Goal: Feedback & Contribution: Submit feedback/report problem

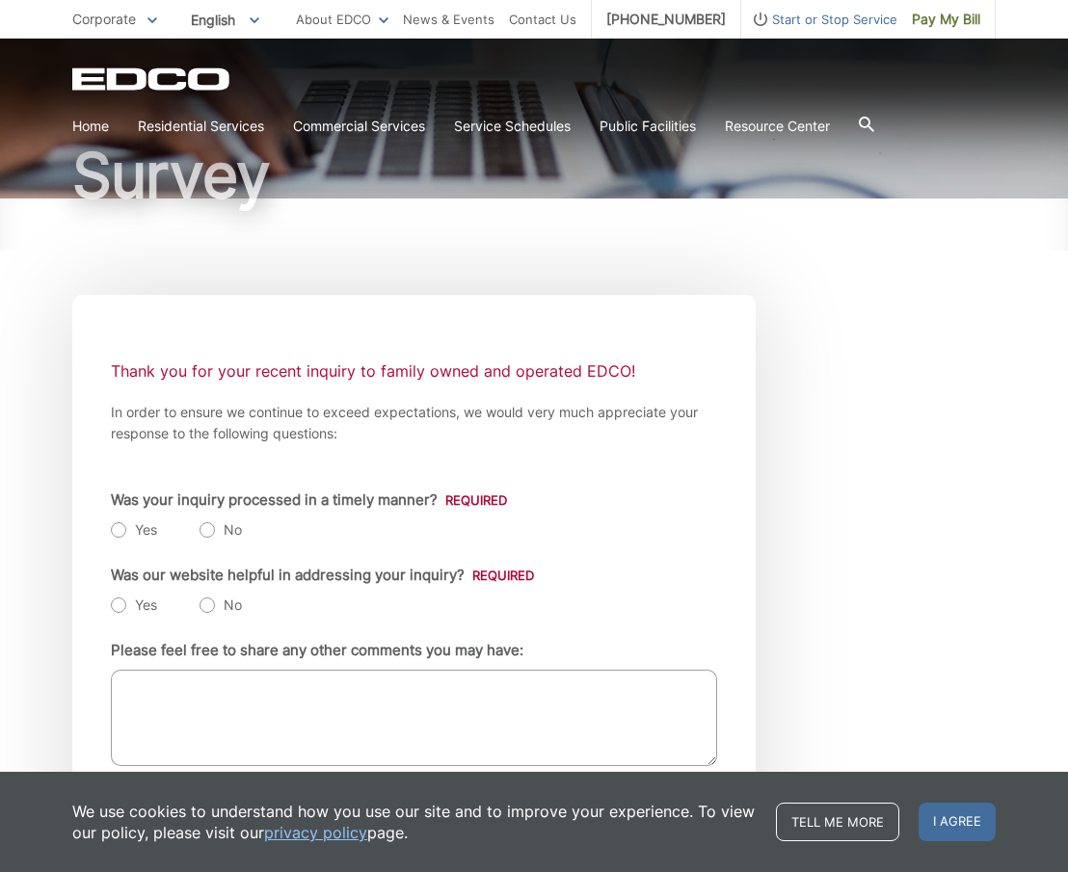
scroll to position [192, 0]
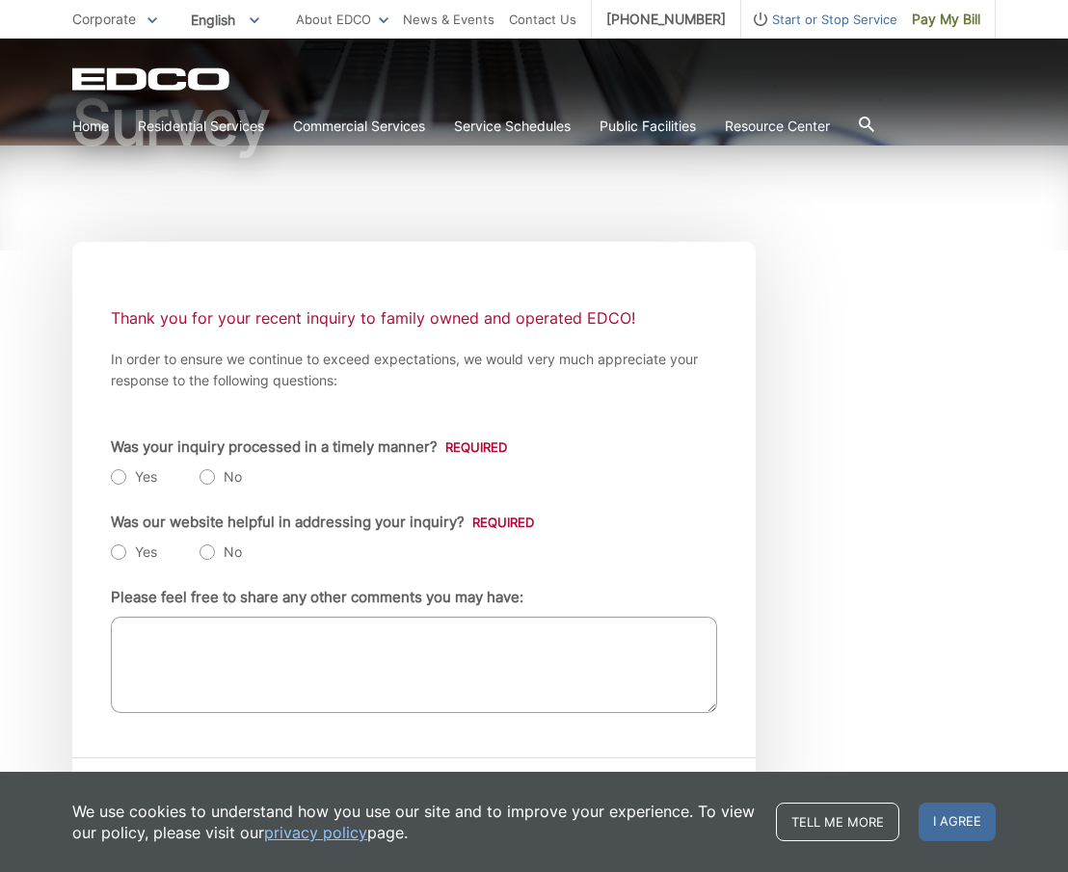
click at [118, 473] on label "Yes" at bounding box center [134, 477] width 46 height 19
radio input "true"
click at [118, 553] on label "Yes" at bounding box center [134, 552] width 46 height 19
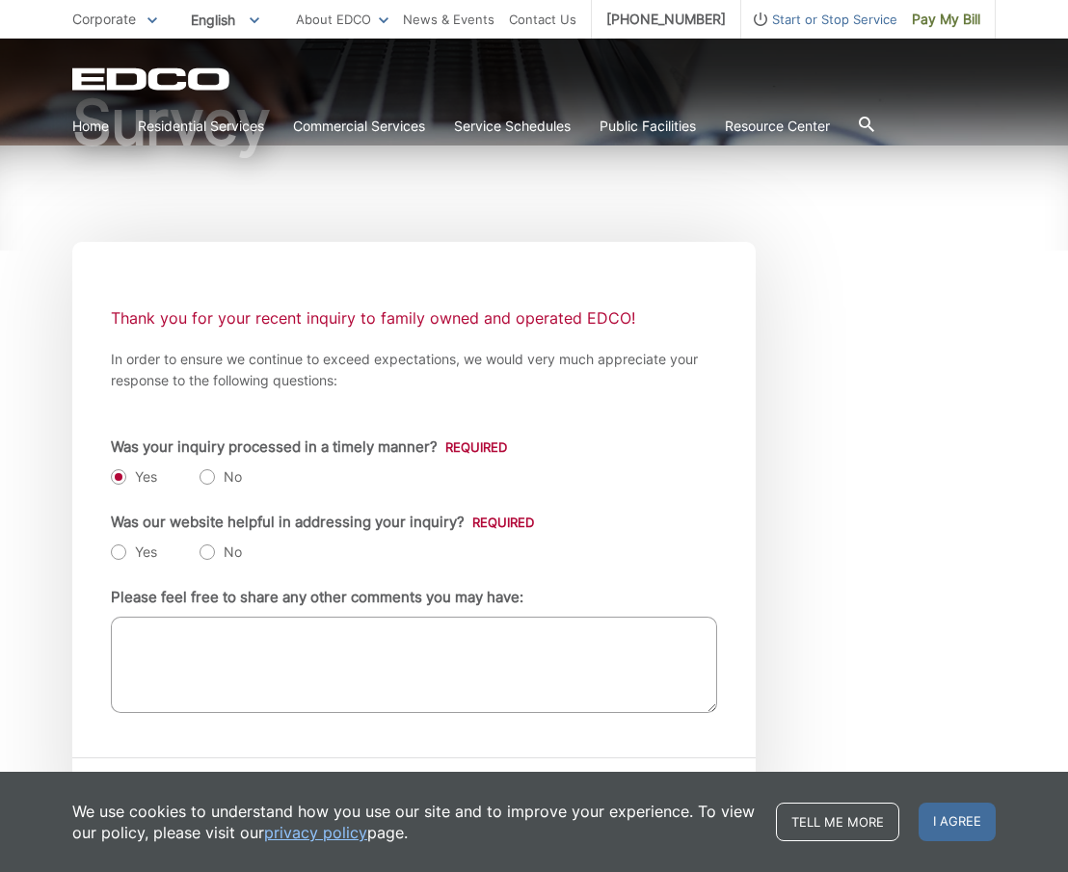
radio input "true"
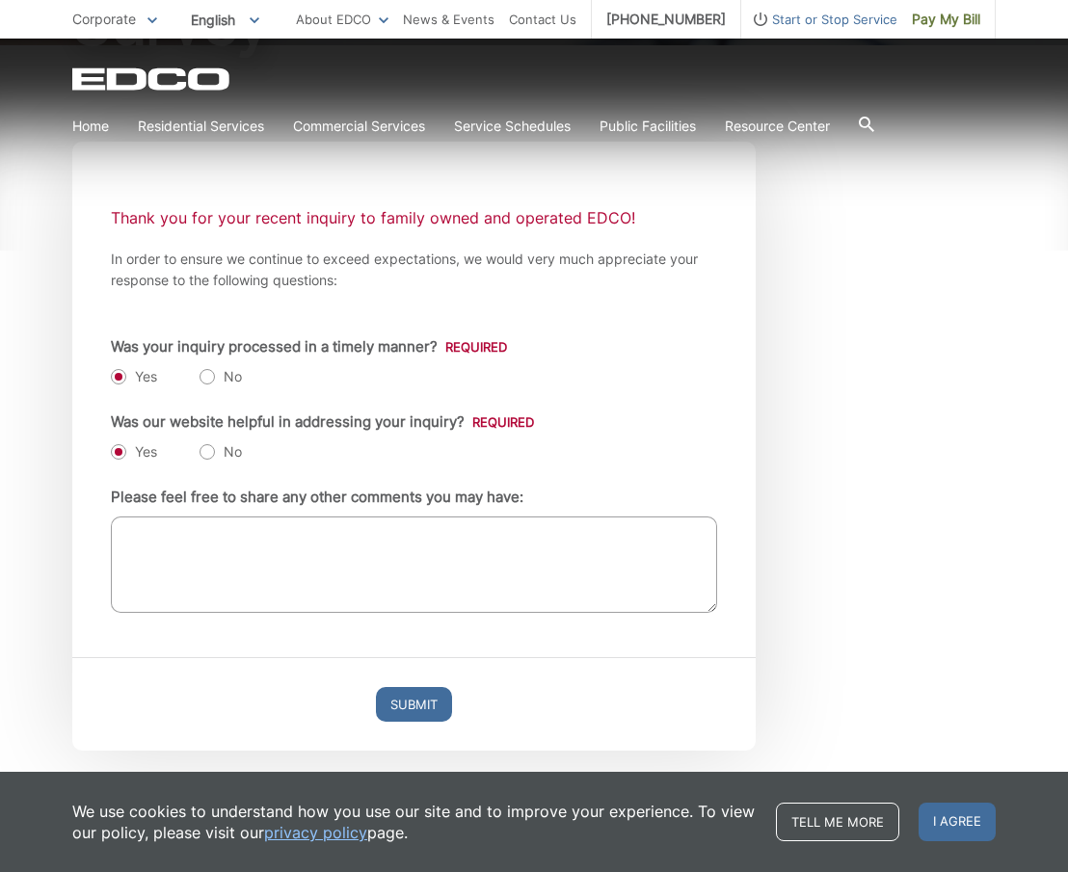
scroll to position [311, 0]
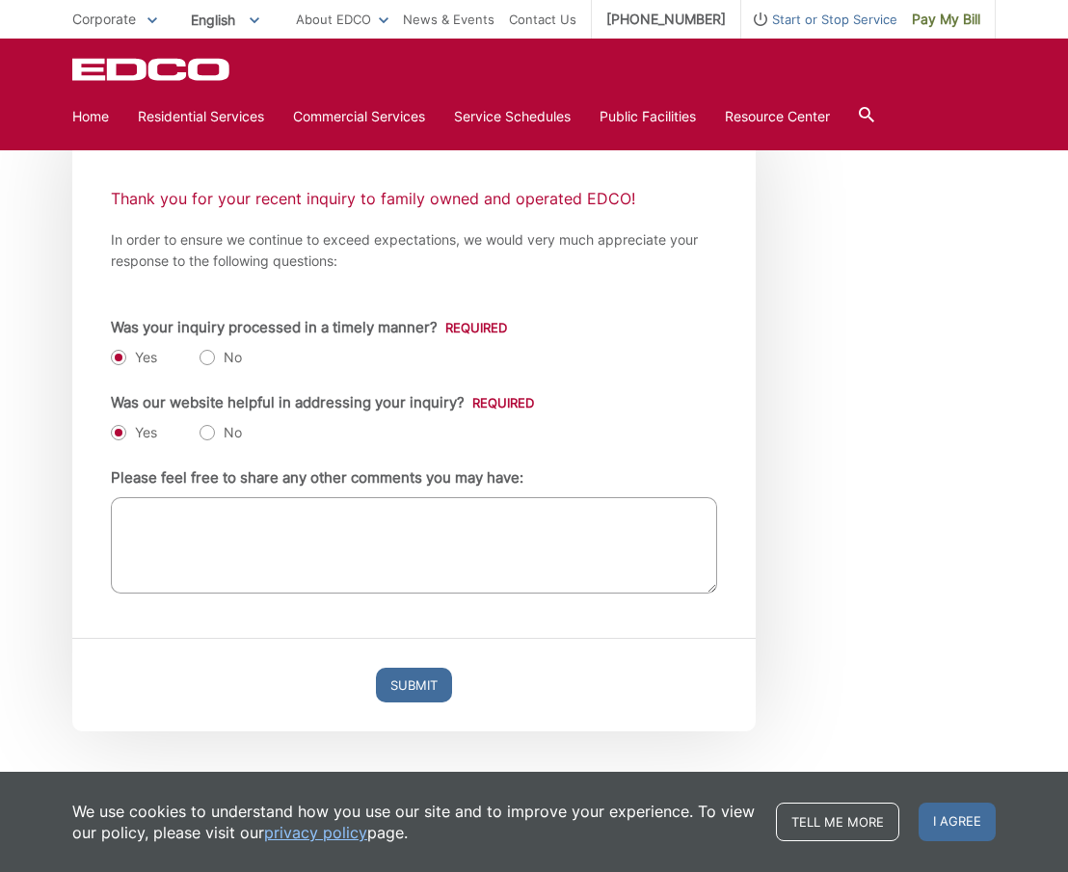
click at [129, 513] on textarea "Please feel free to share any other comments you may have:" at bounding box center [414, 545] width 606 height 96
type textarea "R"
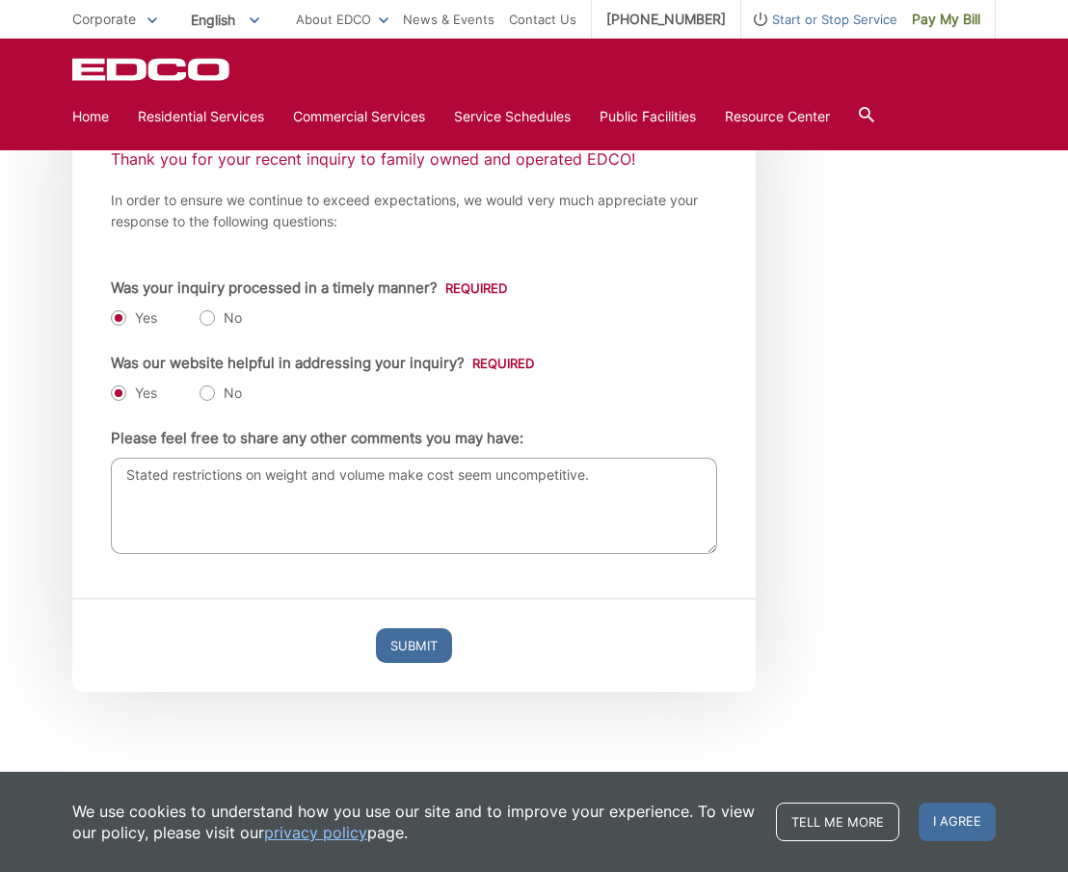
scroll to position [355, 0]
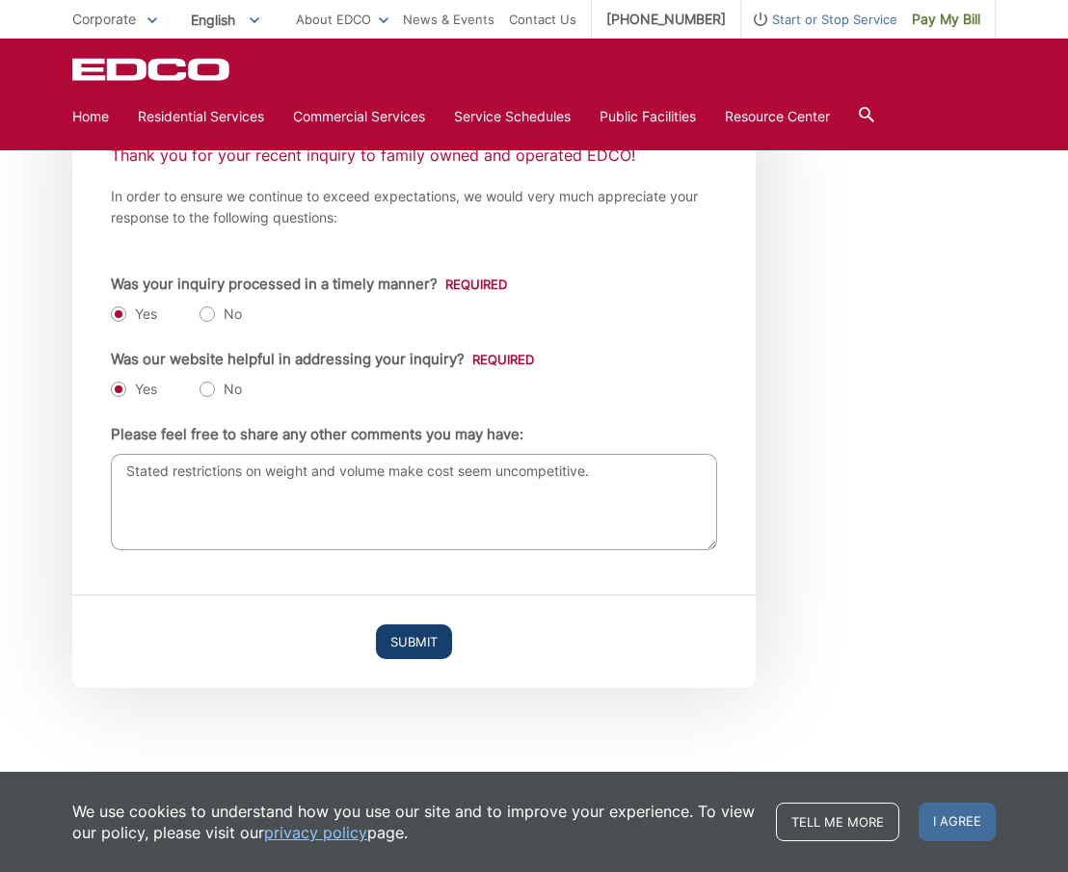
type textarea "Stated restrictions on weight and volume make cost seem uncompetitive."
click at [417, 637] on input "Submit" at bounding box center [414, 642] width 76 height 35
